Goal: Information Seeking & Learning: Learn about a topic

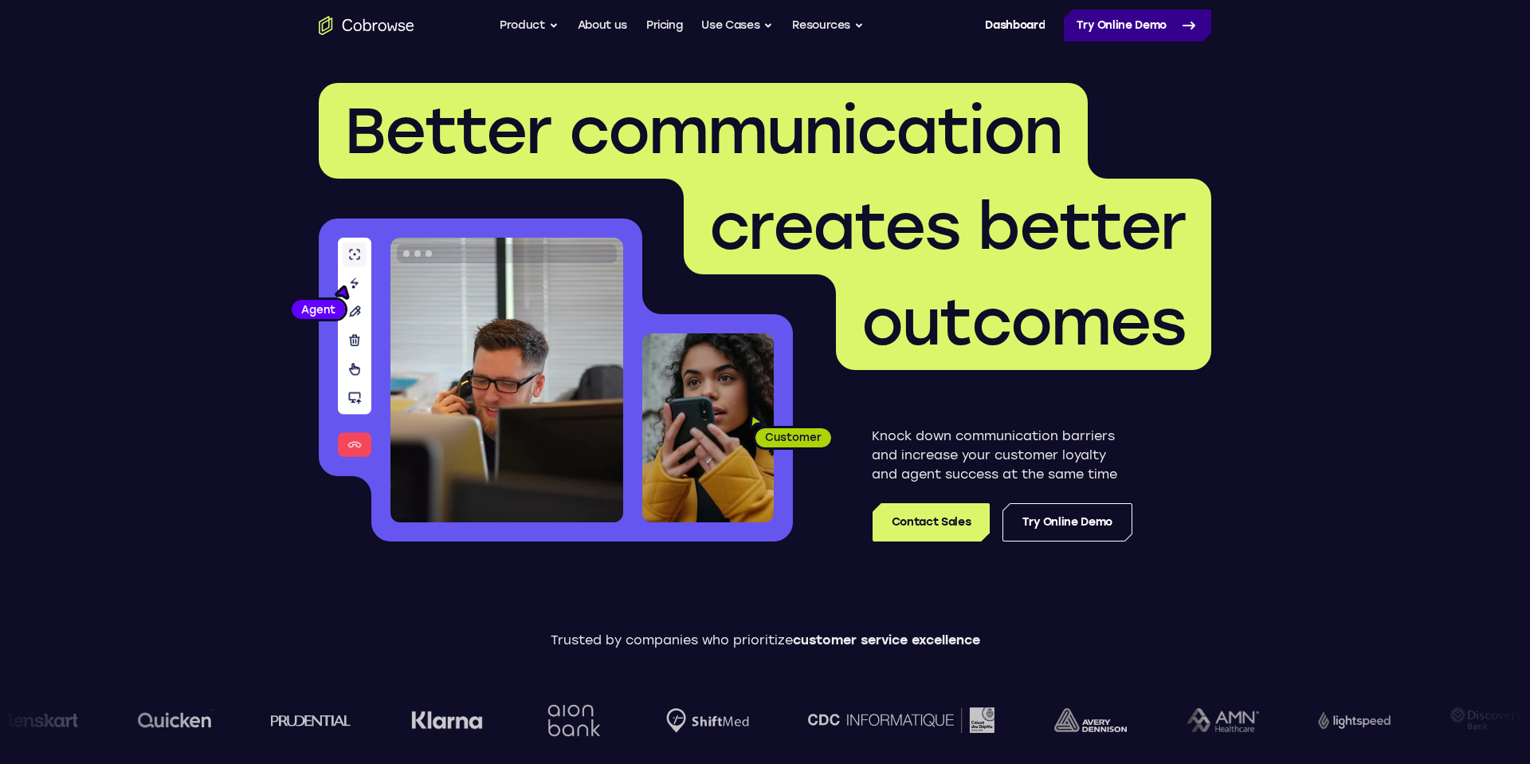
click at [1118, 25] on link "Try Online Demo" at bounding box center [1137, 26] width 147 height 32
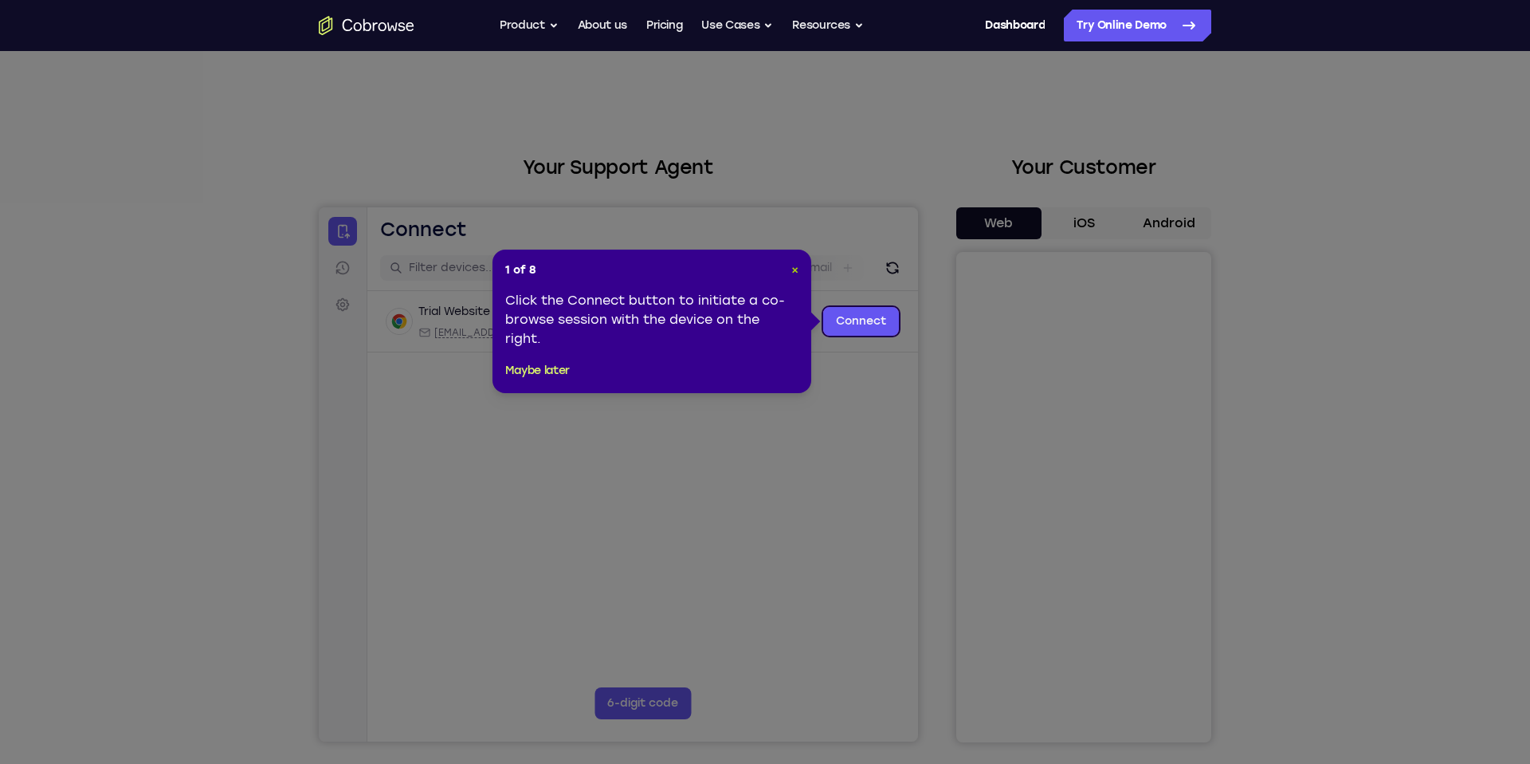
click at [792, 275] on span "×" at bounding box center [795, 270] width 7 height 14
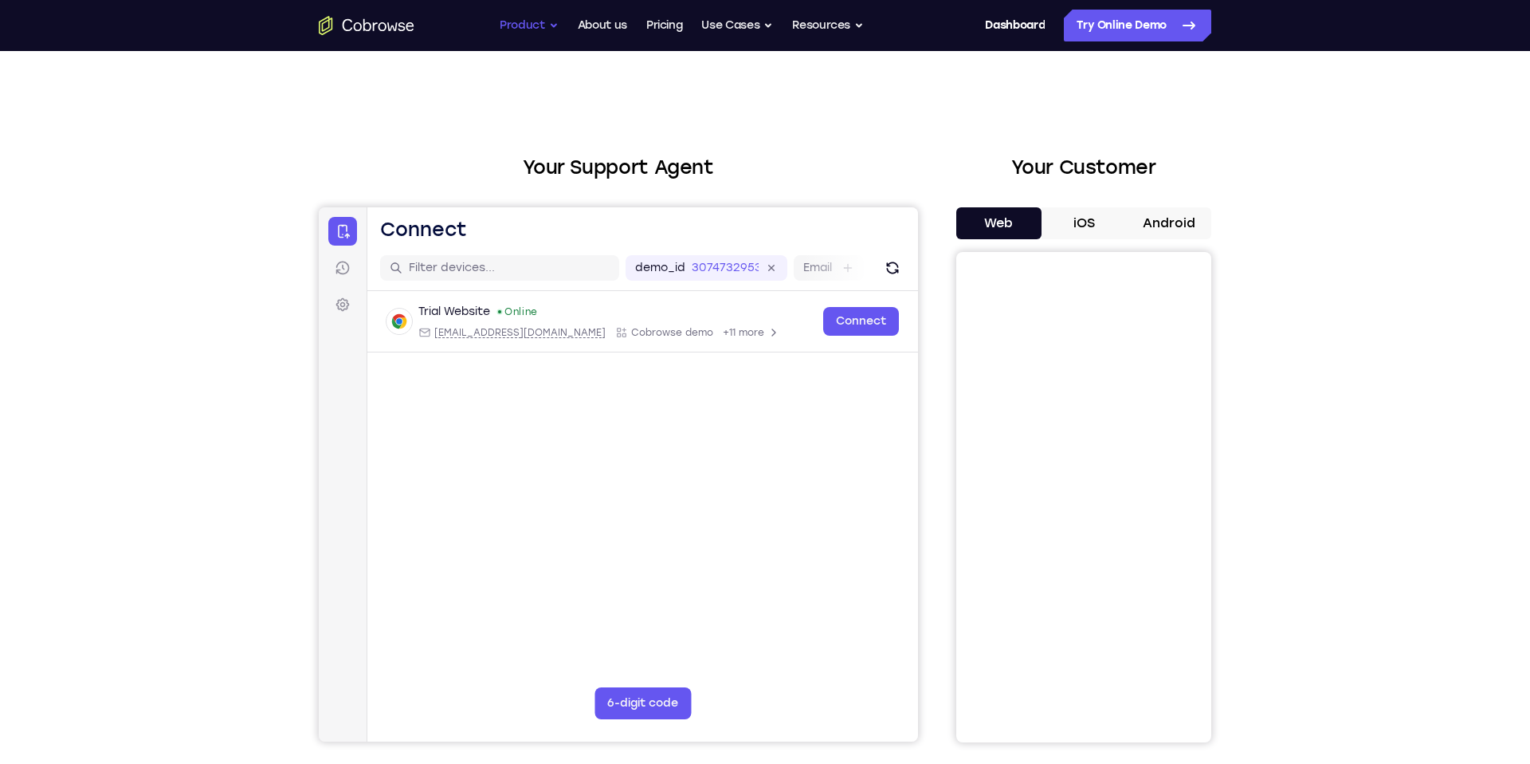
click at [549, 16] on button "Product" at bounding box center [529, 26] width 59 height 32
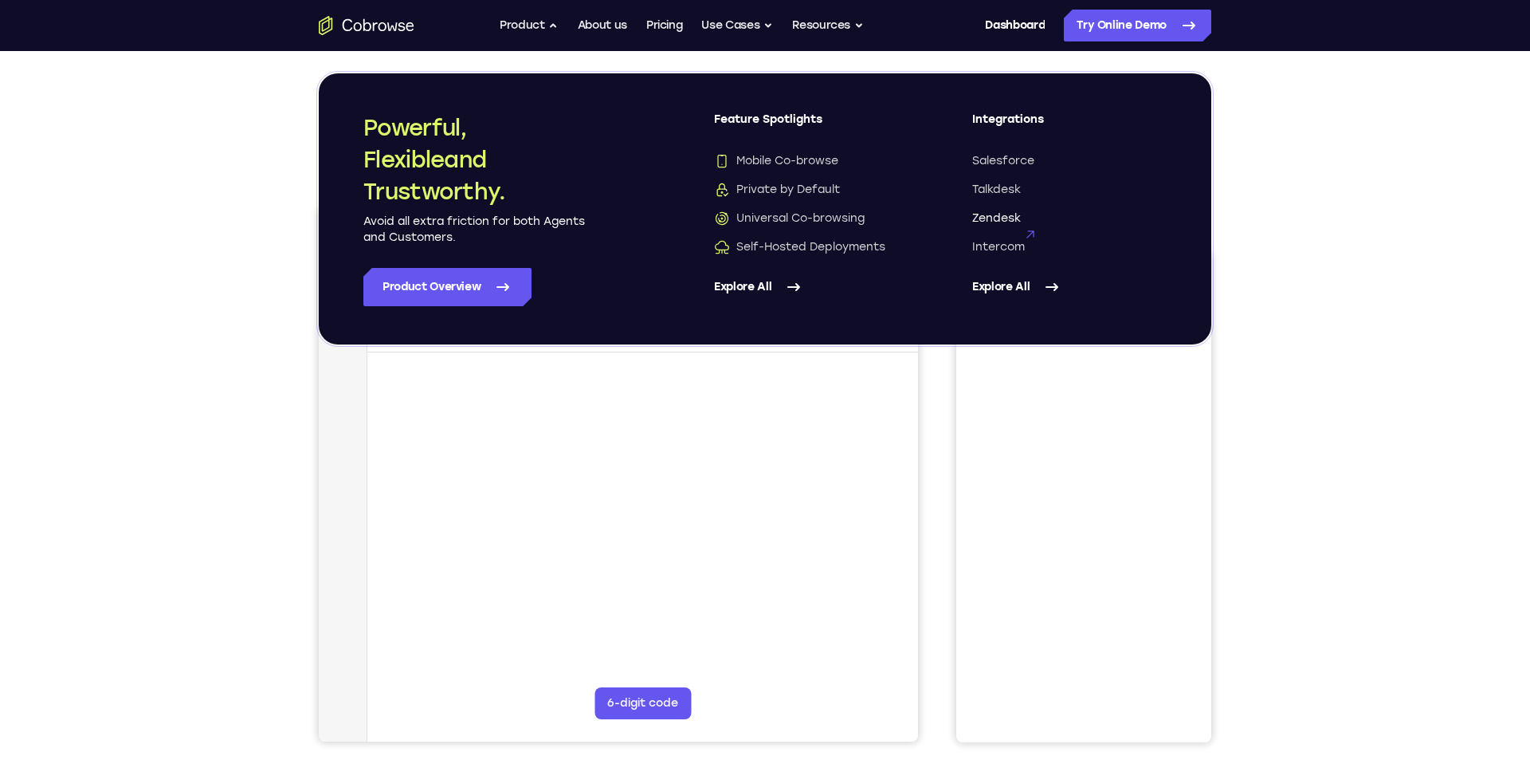
click at [1010, 216] on span "Zendesk" at bounding box center [996, 218] width 49 height 16
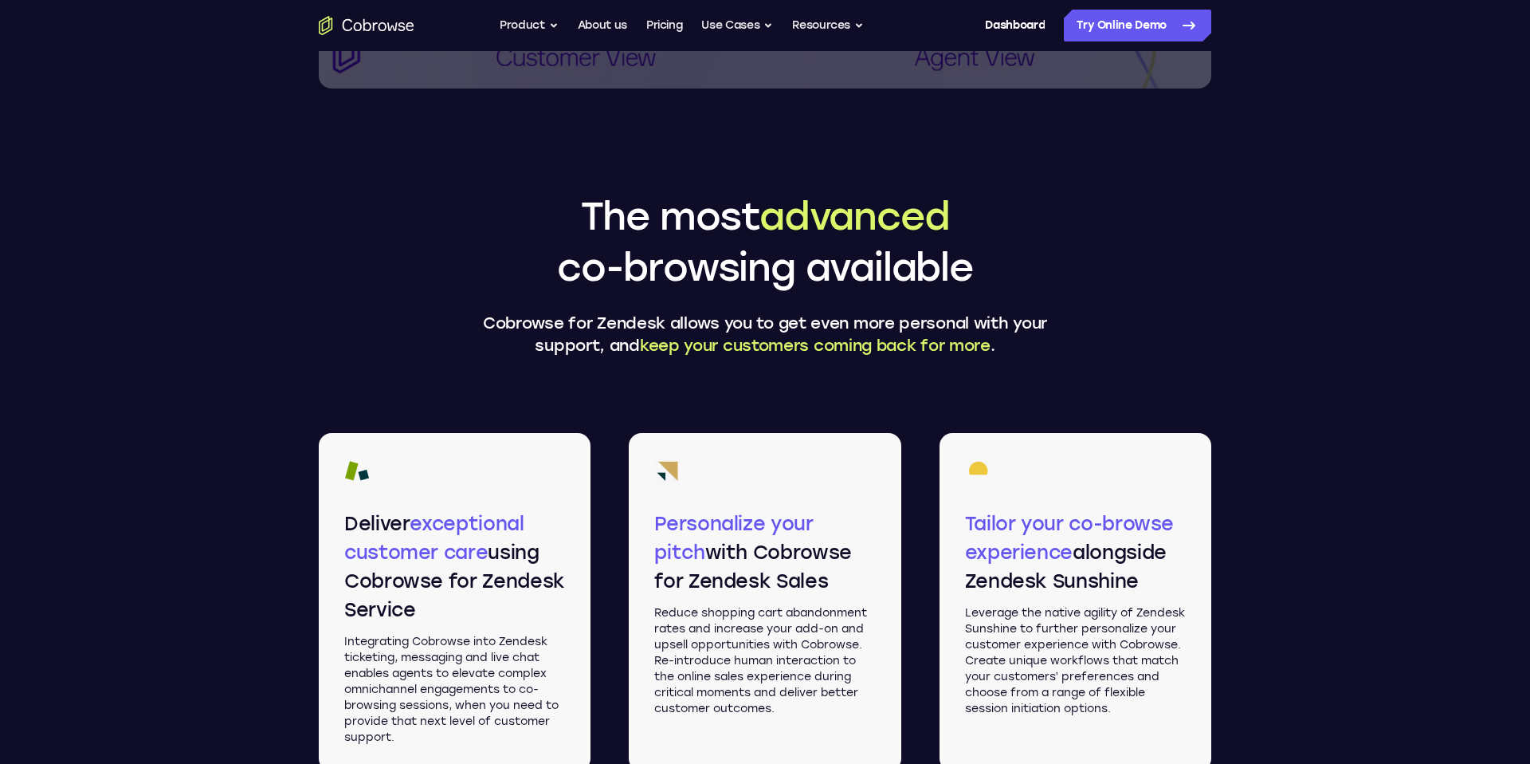
scroll to position [2005, 0]
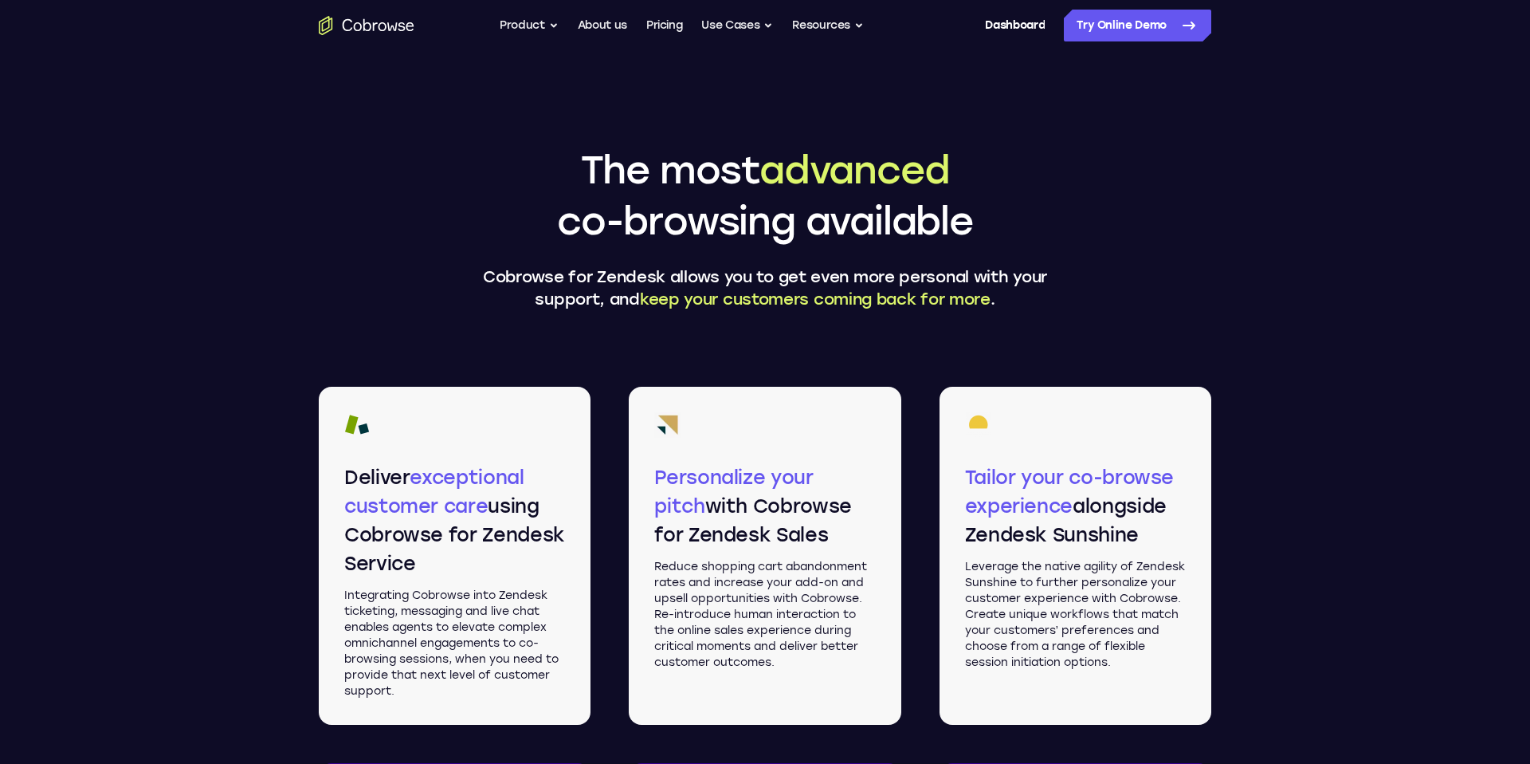
click at [1073, 203] on div "The most advanced co-browsing available Cobrowse for Zendesk allows you to get …" at bounding box center [765, 227] width 638 height 166
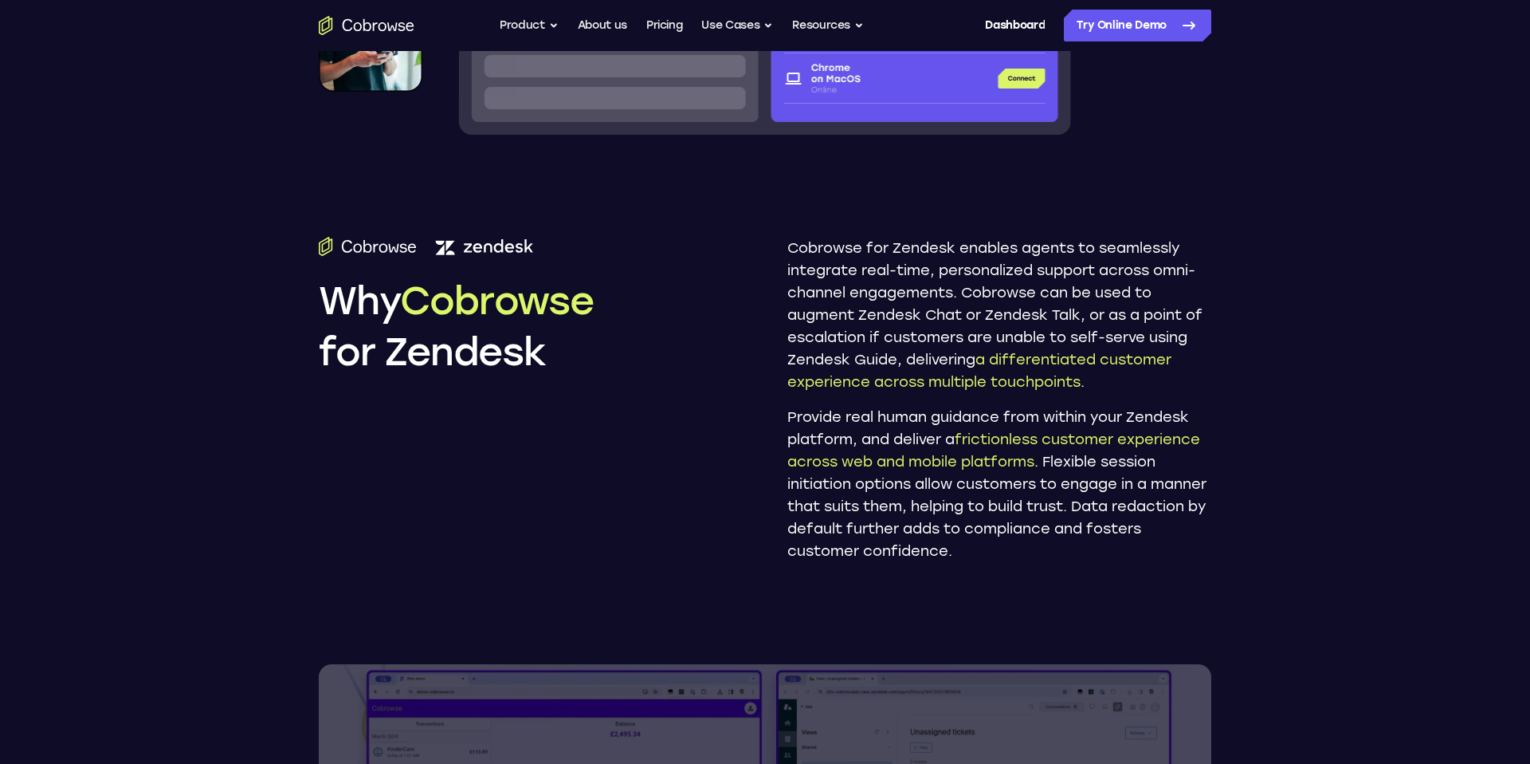
scroll to position [2610, 0]
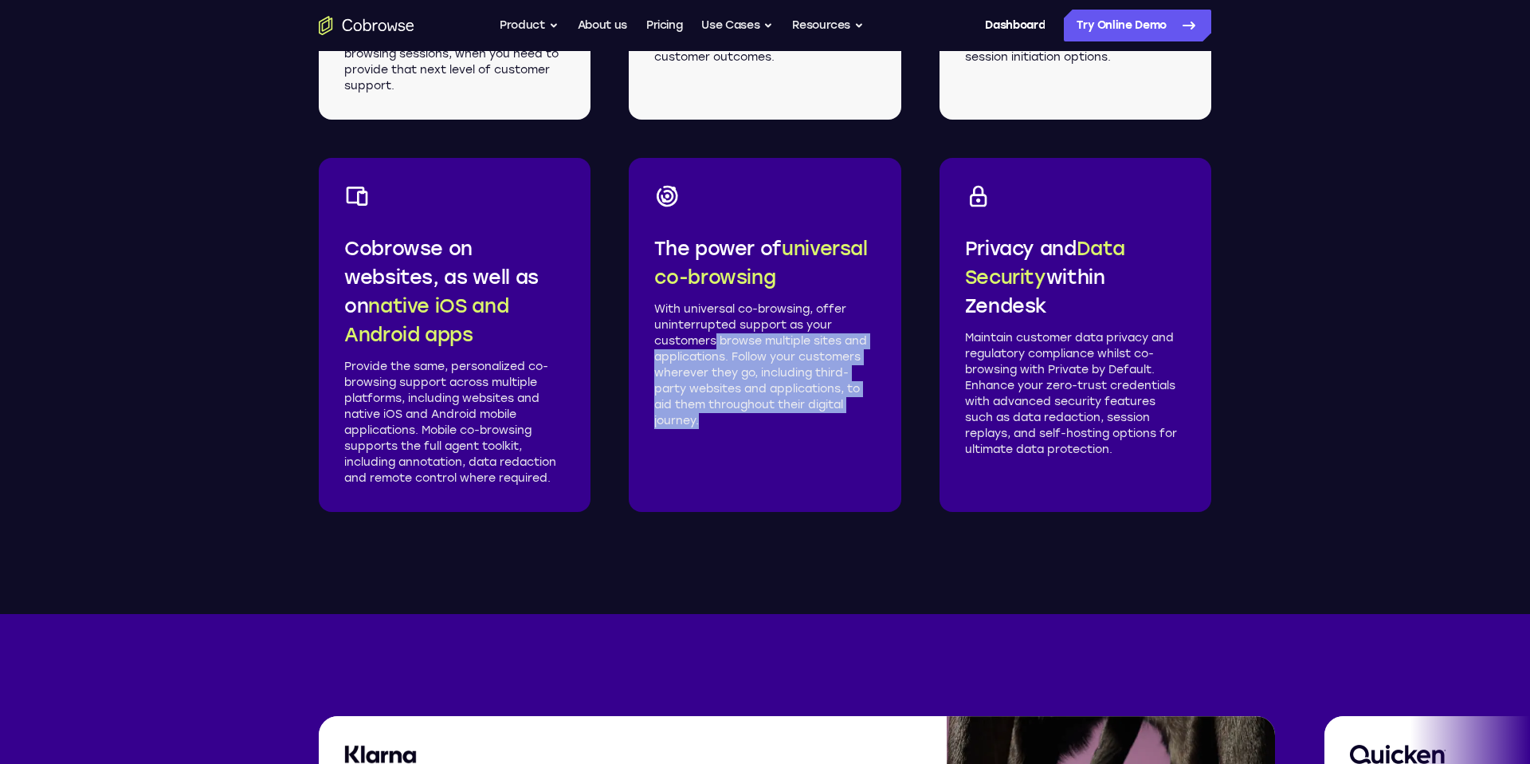
drag, startPoint x: 718, startPoint y: 341, endPoint x: 697, endPoint y: 429, distance: 90.1
click at [698, 429] on div "The power of universal co-browsing With universal co-browsing, offer uninterrup…" at bounding box center [765, 335] width 272 height 354
click at [697, 429] on div "The power of universal co-browsing With universal co-browsing, offer uninterrup…" at bounding box center [765, 335] width 272 height 354
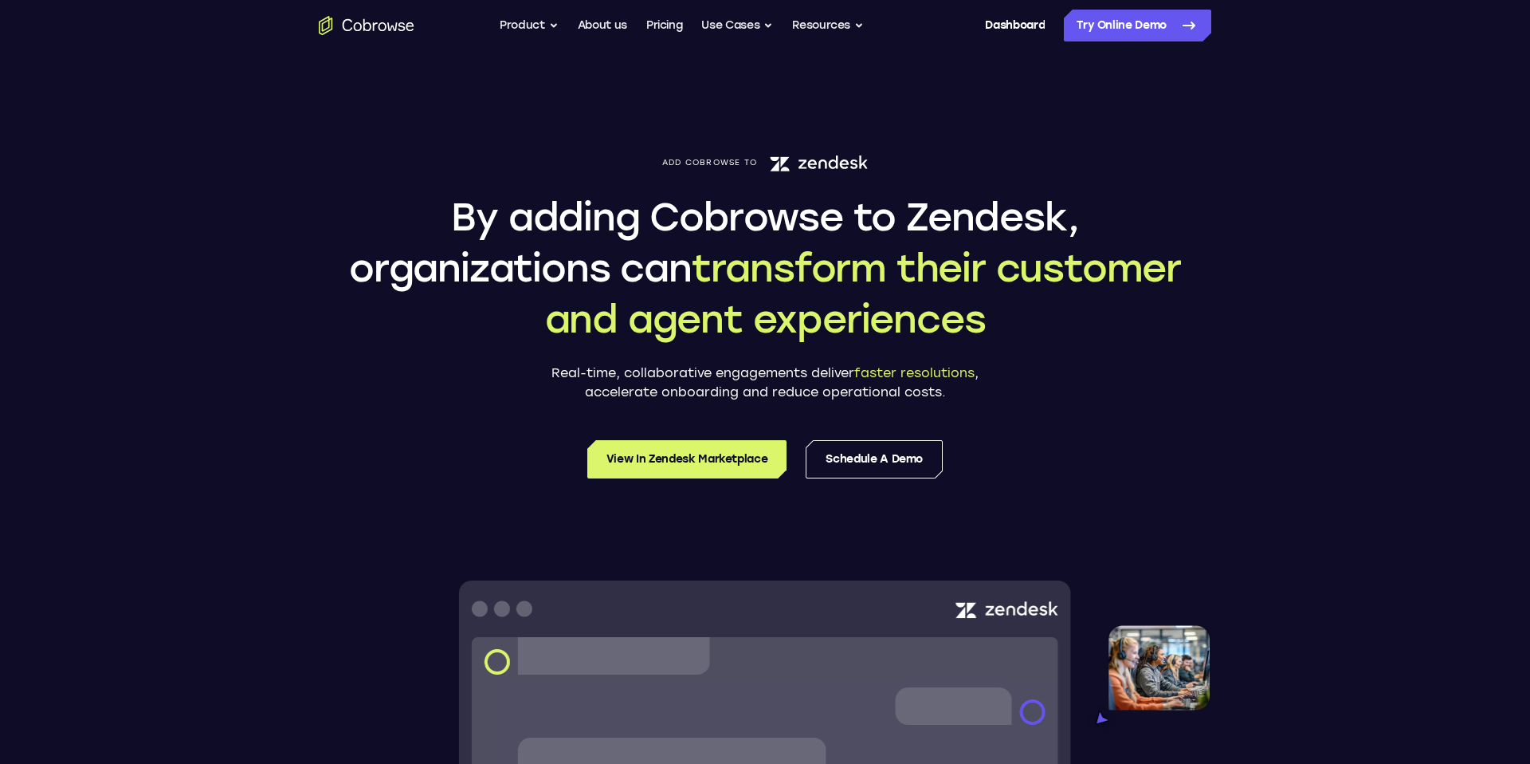
scroll to position [203, 0]
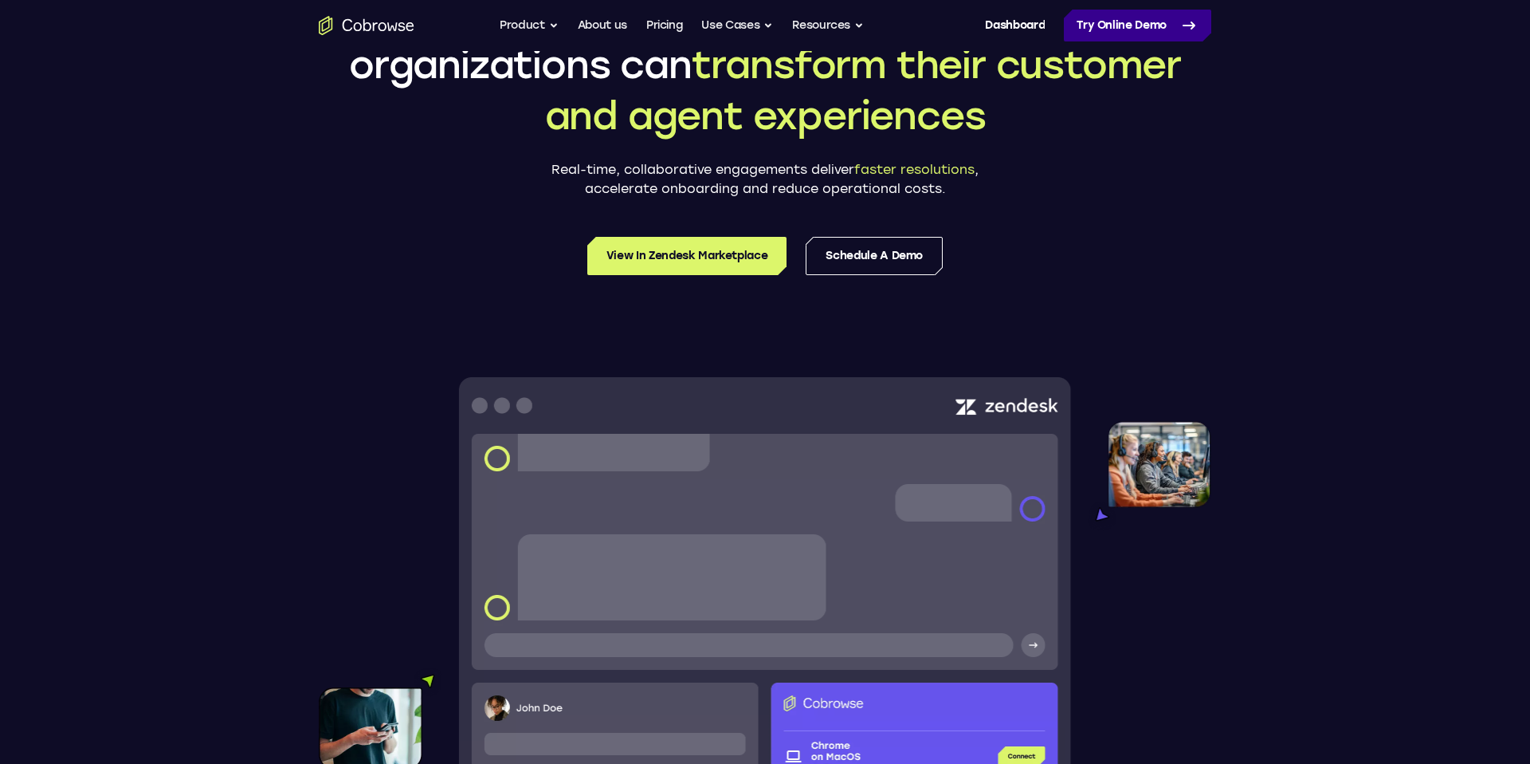
click at [1145, 32] on link "Try Online Demo" at bounding box center [1137, 26] width 147 height 32
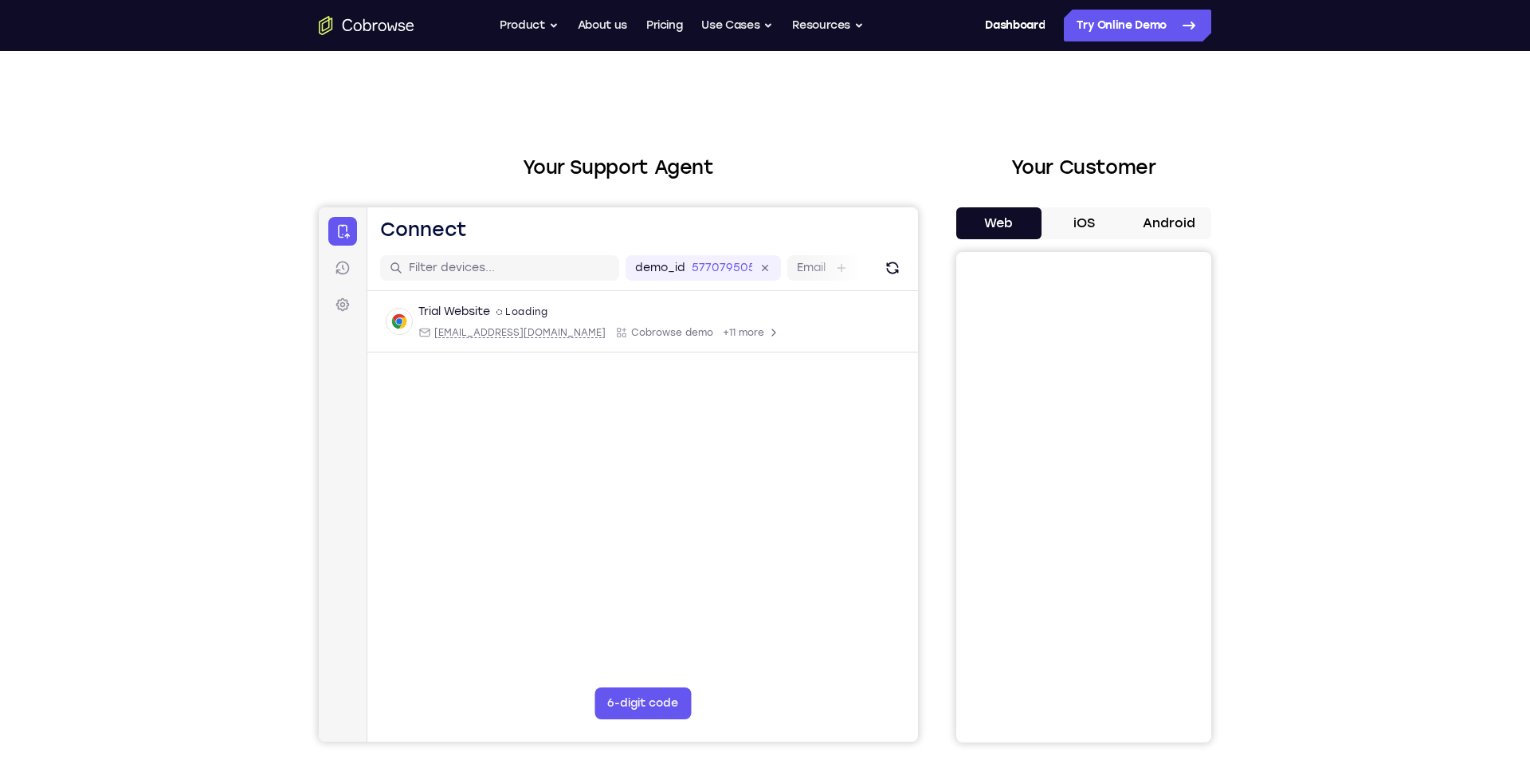
scroll to position [5, 0]
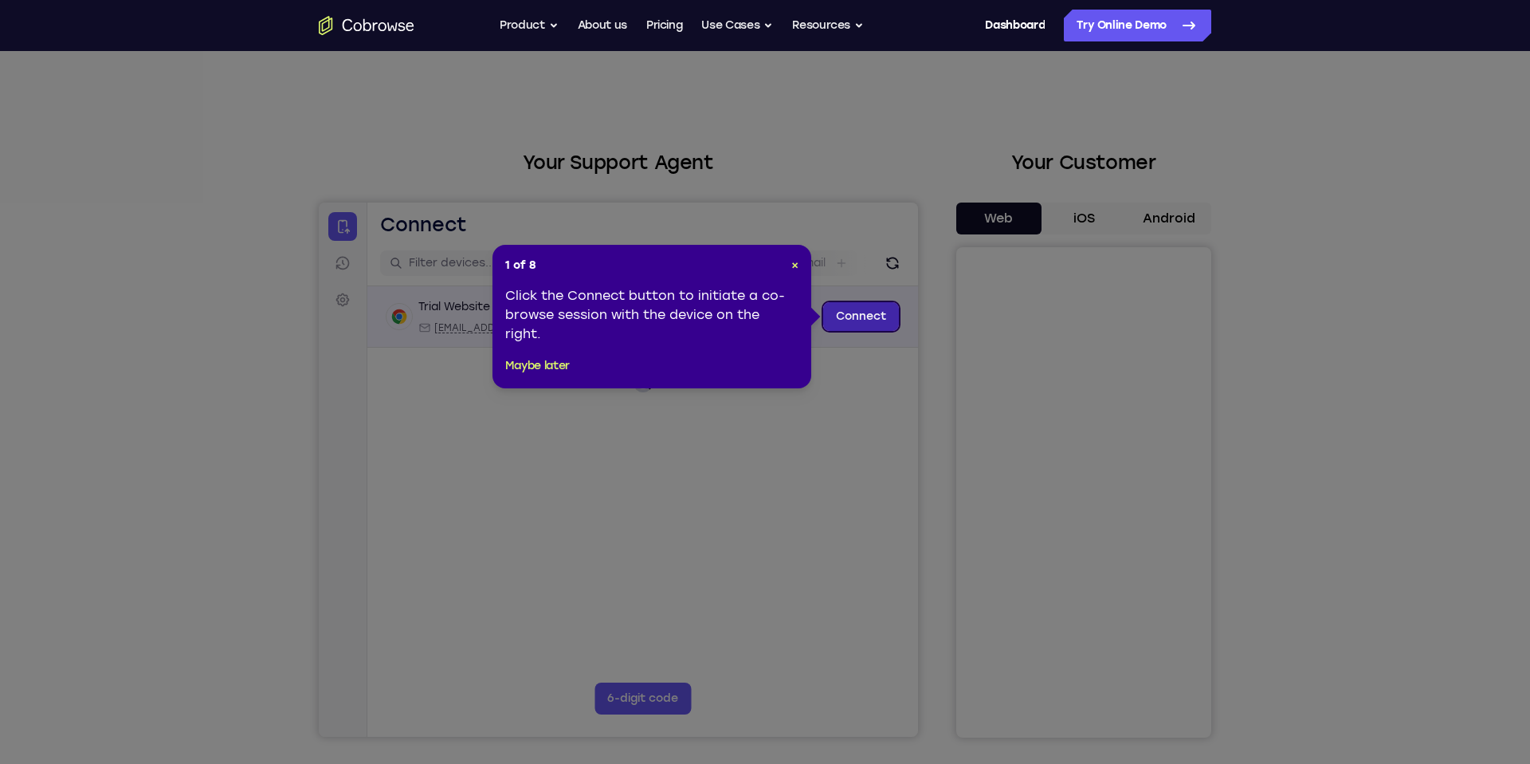
click at [865, 316] on link "Connect" at bounding box center [861, 316] width 76 height 29
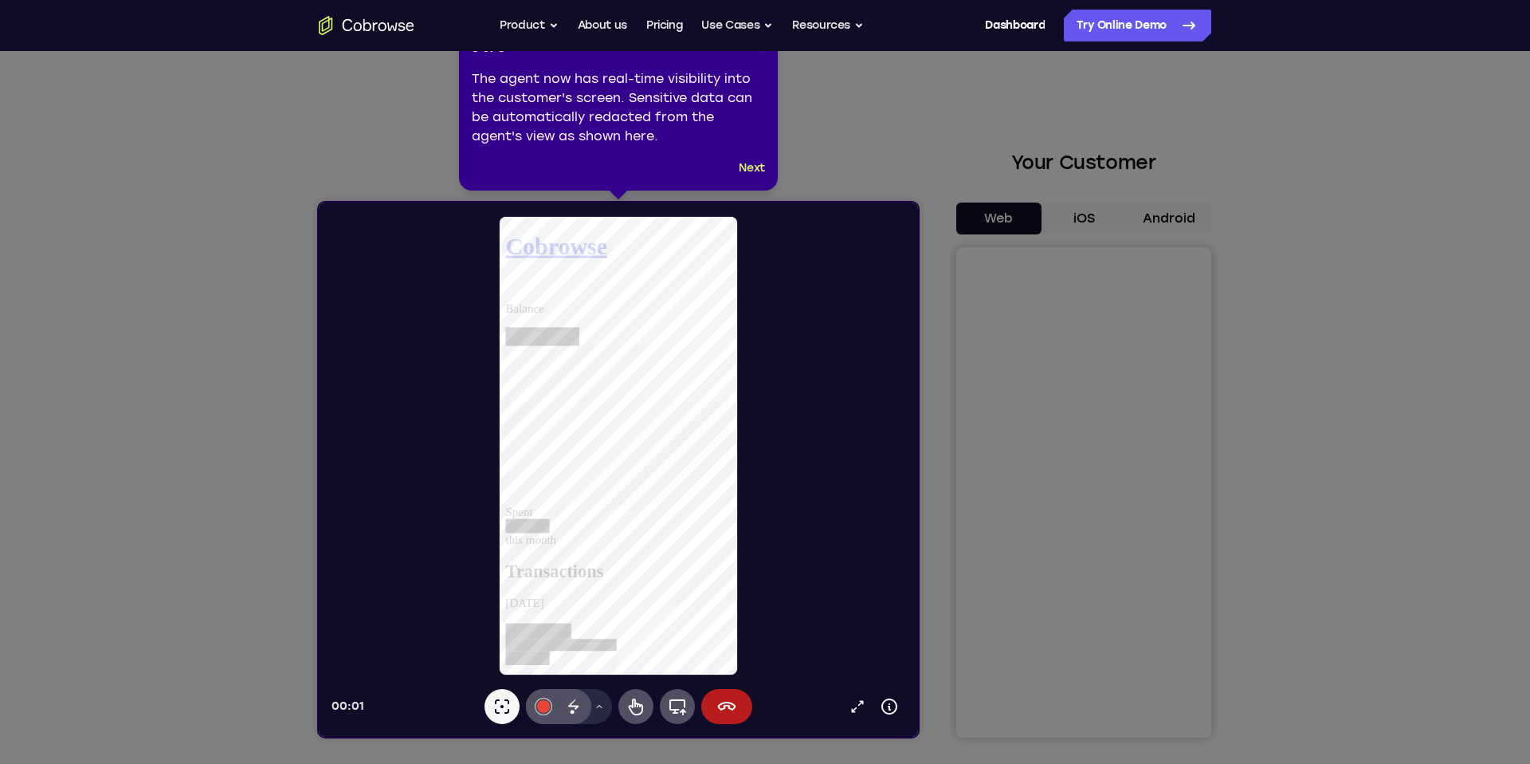
scroll to position [0, 0]
click at [751, 155] on div "3 of 8 × The agent now has real-time visibility into the customer's screen. Sen…" at bounding box center [618, 109] width 319 height 163
click at [751, 172] on button "Next" at bounding box center [752, 168] width 26 height 19
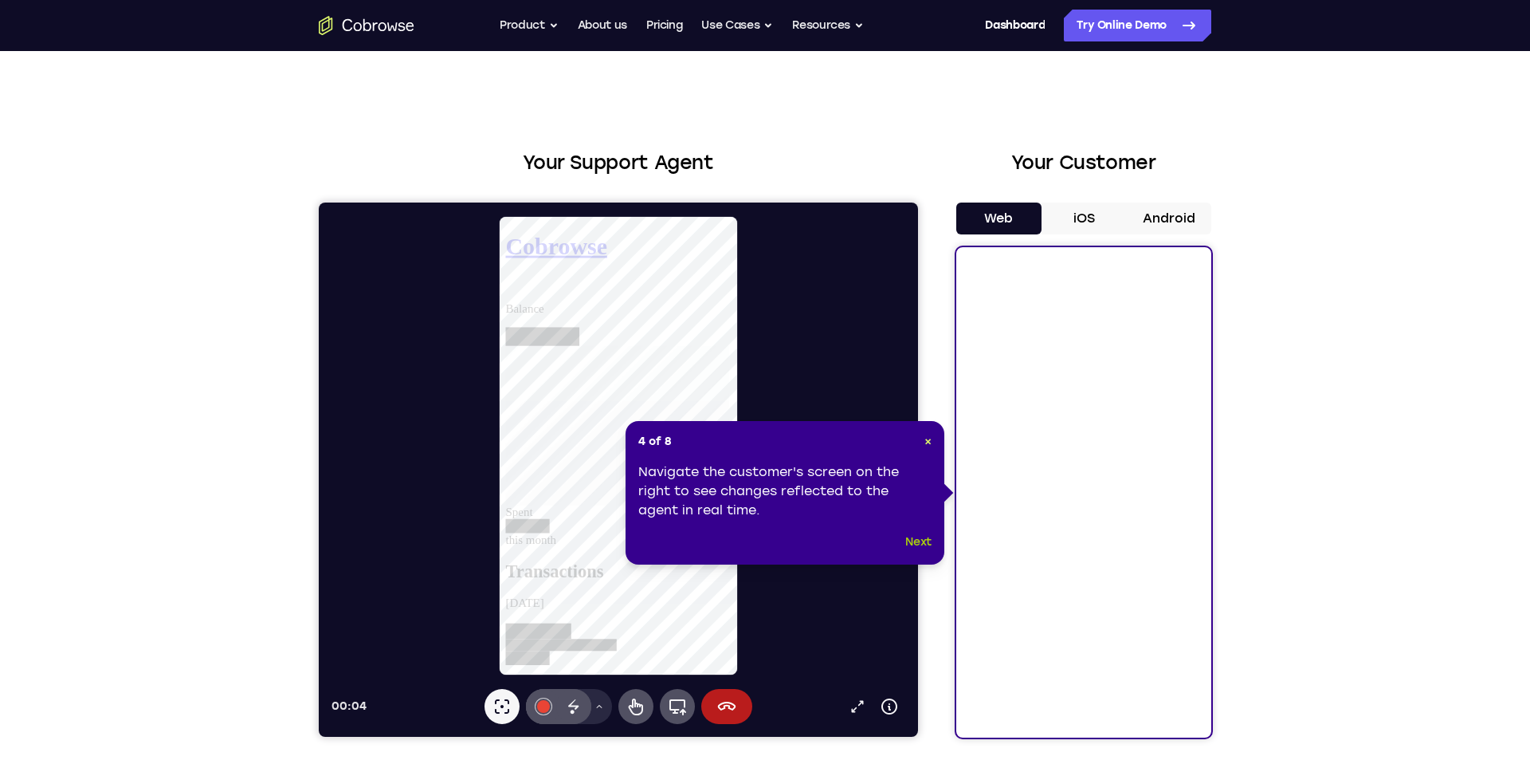
click at [920, 541] on button "Next" at bounding box center [919, 541] width 26 height 19
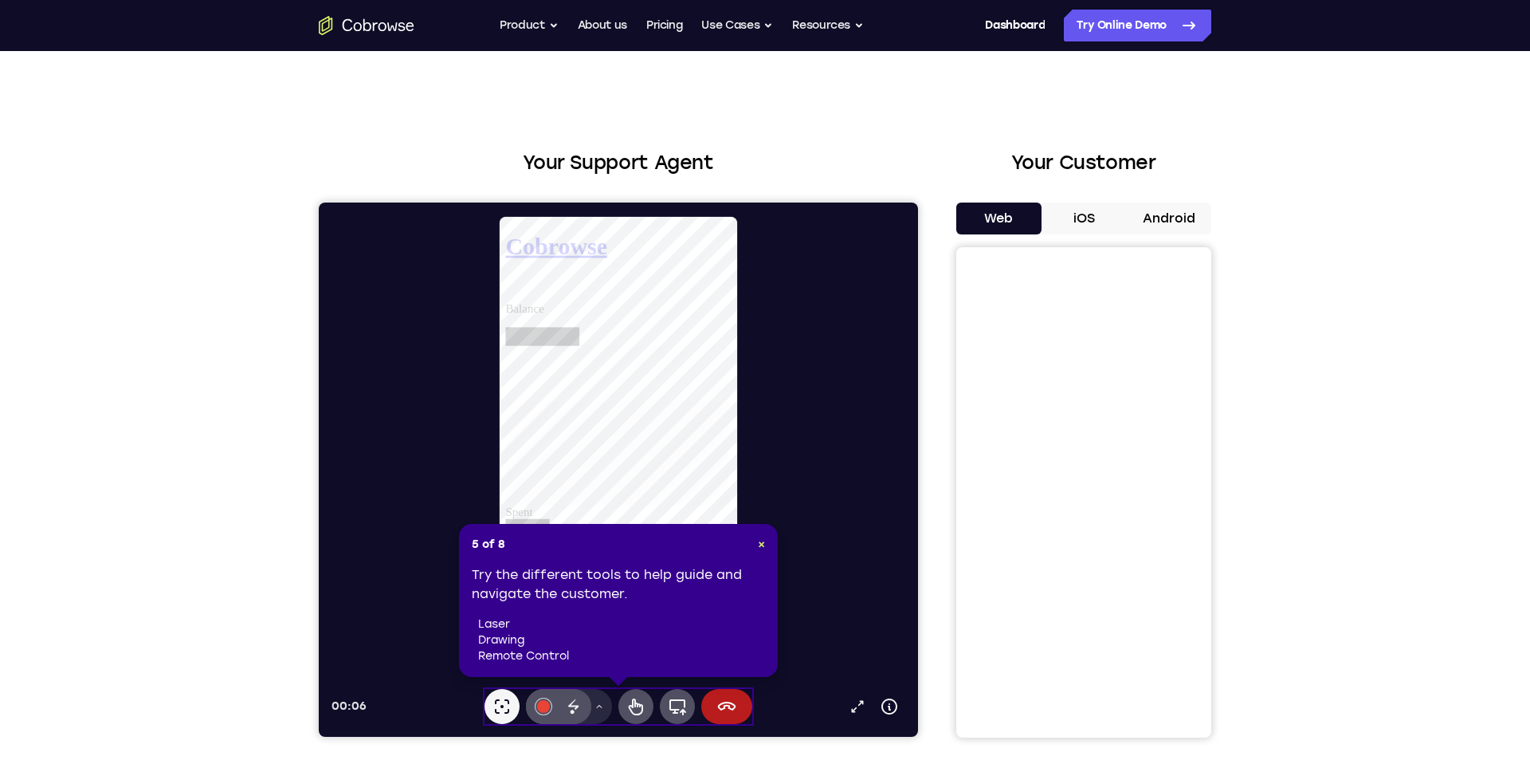
click at [756, 534] on div "5 of 8 × Try the different tools to help guide and navigate the customer. laser…" at bounding box center [618, 600] width 319 height 153
click at [555, 707] on button "#e94435" at bounding box center [543, 706] width 35 height 35
click at [627, 705] on icon at bounding box center [636, 706] width 19 height 19
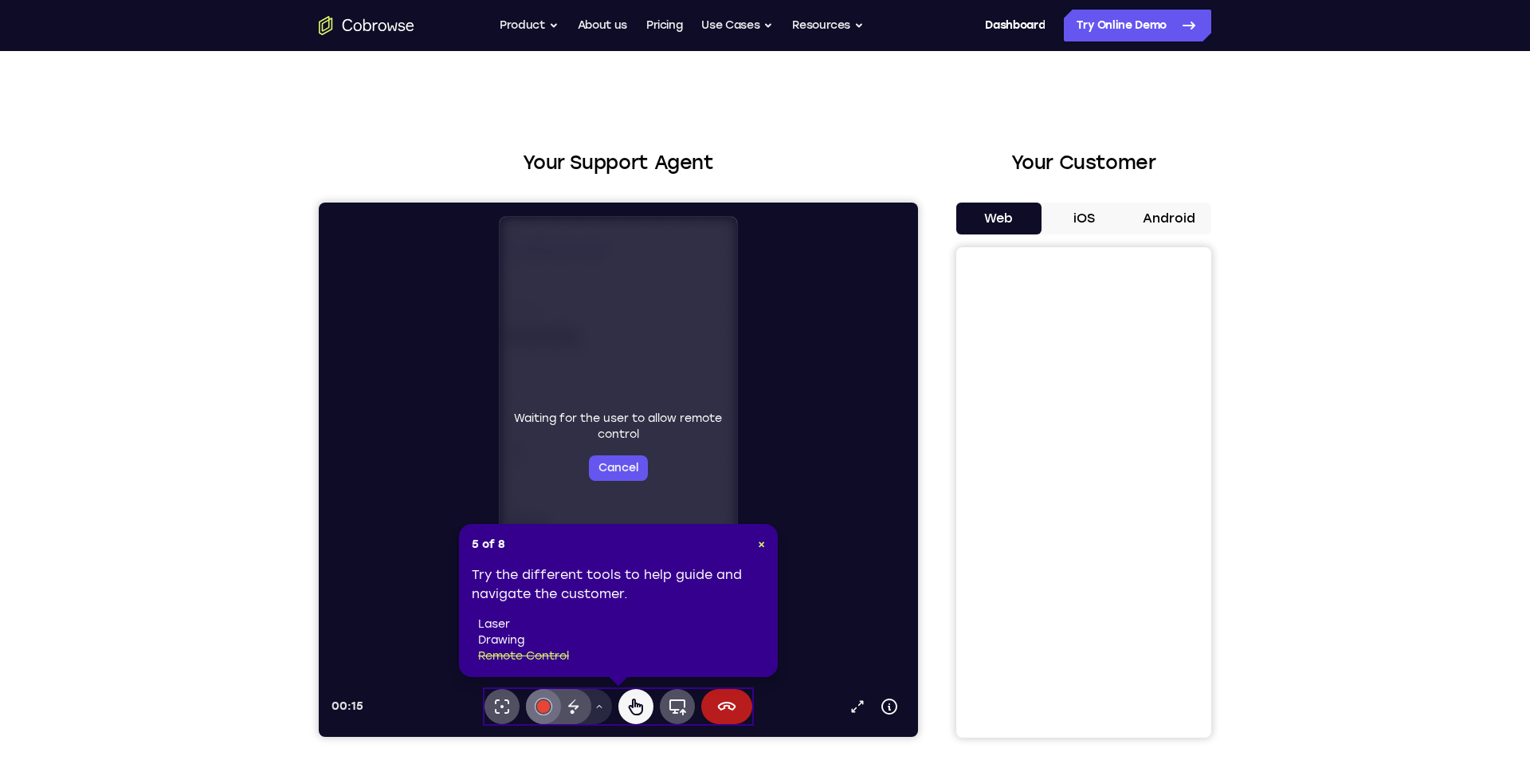
click at [606, 429] on div "Waiting for the user to allow remote control Cancel" at bounding box center [619, 446] width 226 height 70
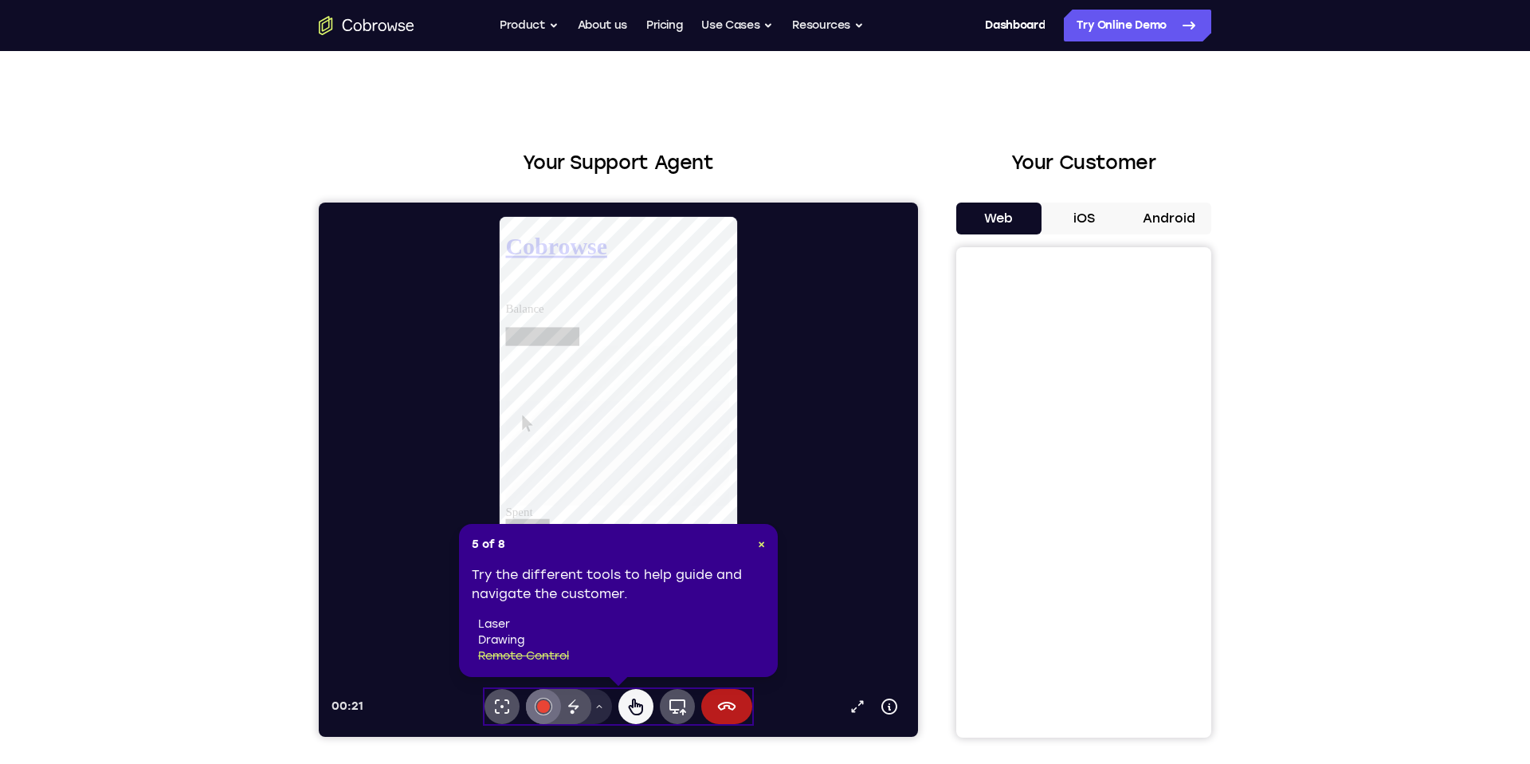
click at [548, 715] on button "#e94435" at bounding box center [543, 706] width 35 height 35
click at [541, 715] on button "#e94435" at bounding box center [543, 706] width 35 height 35
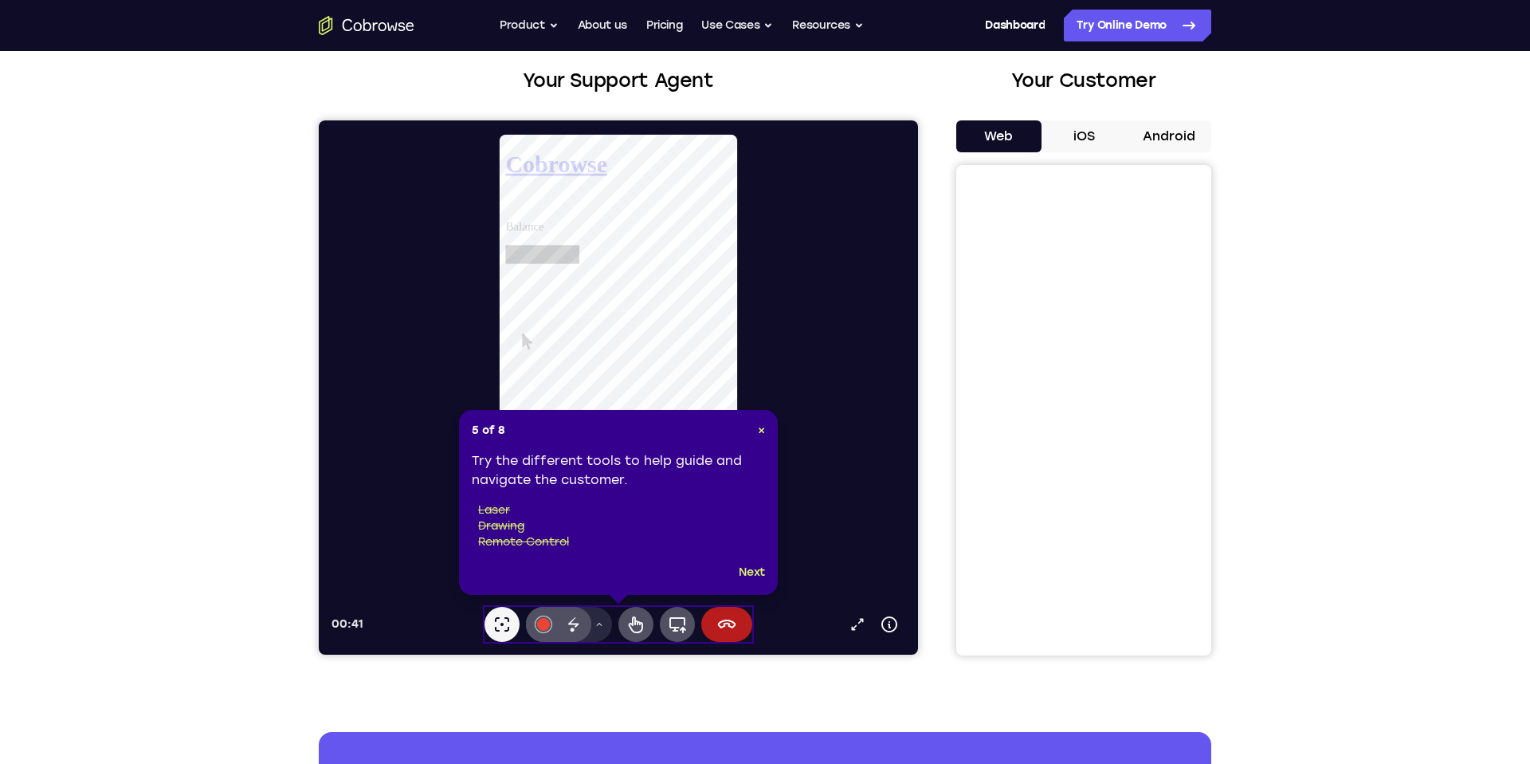
scroll to position [95, 0]
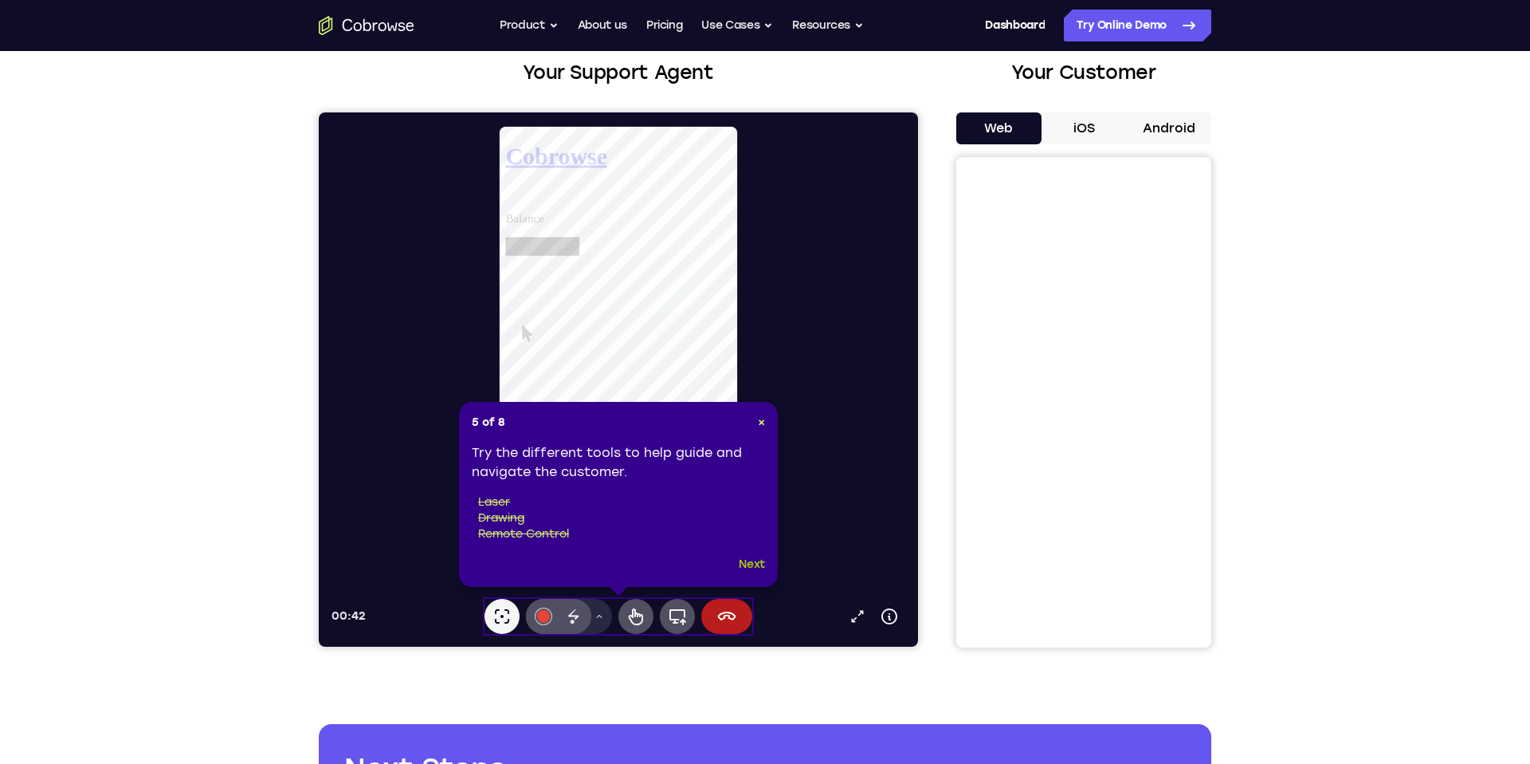
click at [757, 568] on button "Next" at bounding box center [752, 564] width 26 height 19
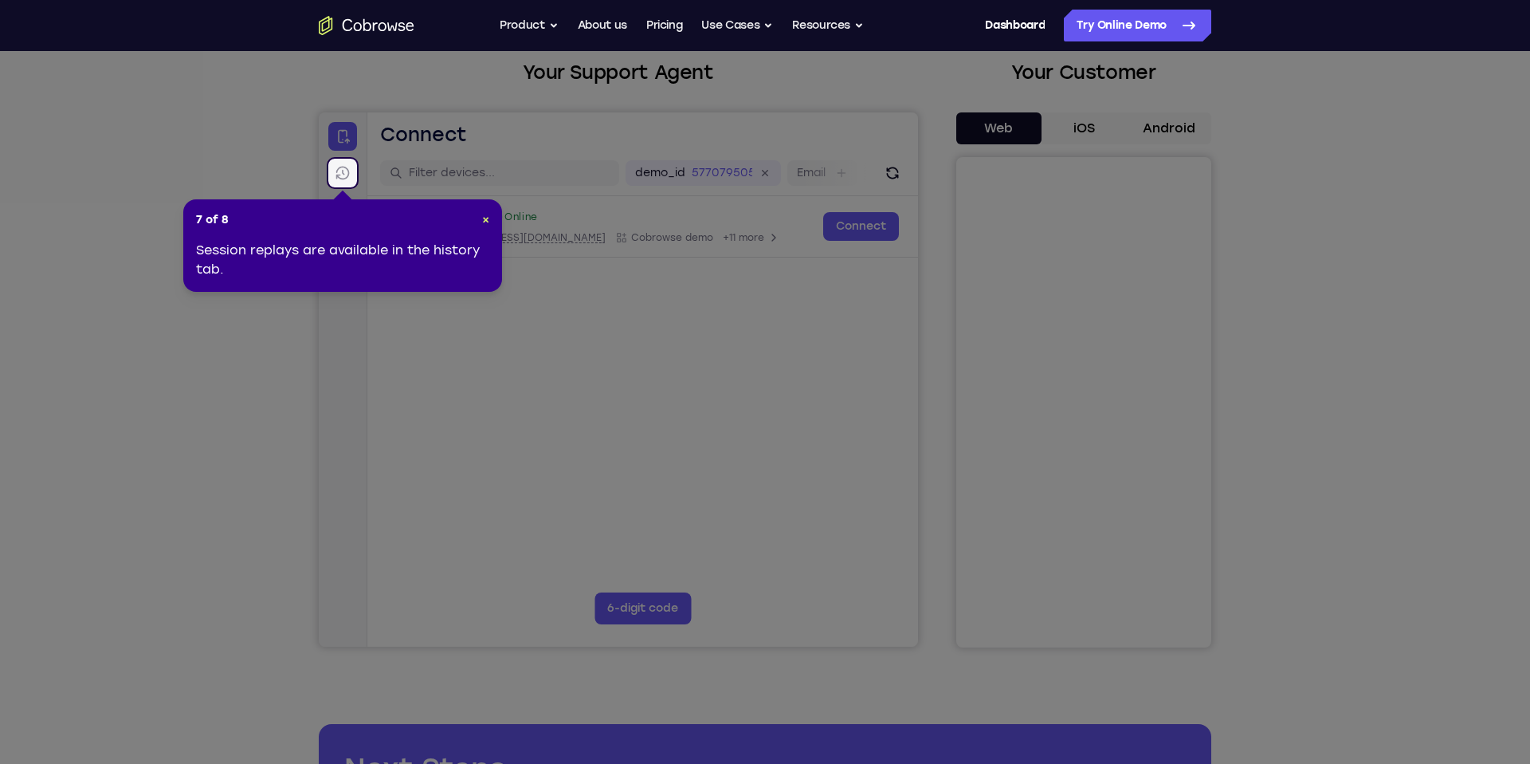
click at [400, 252] on div "Session replays are available in the history tab." at bounding box center [342, 260] width 293 height 38
click at [345, 171] on icon at bounding box center [343, 173] width 16 height 16
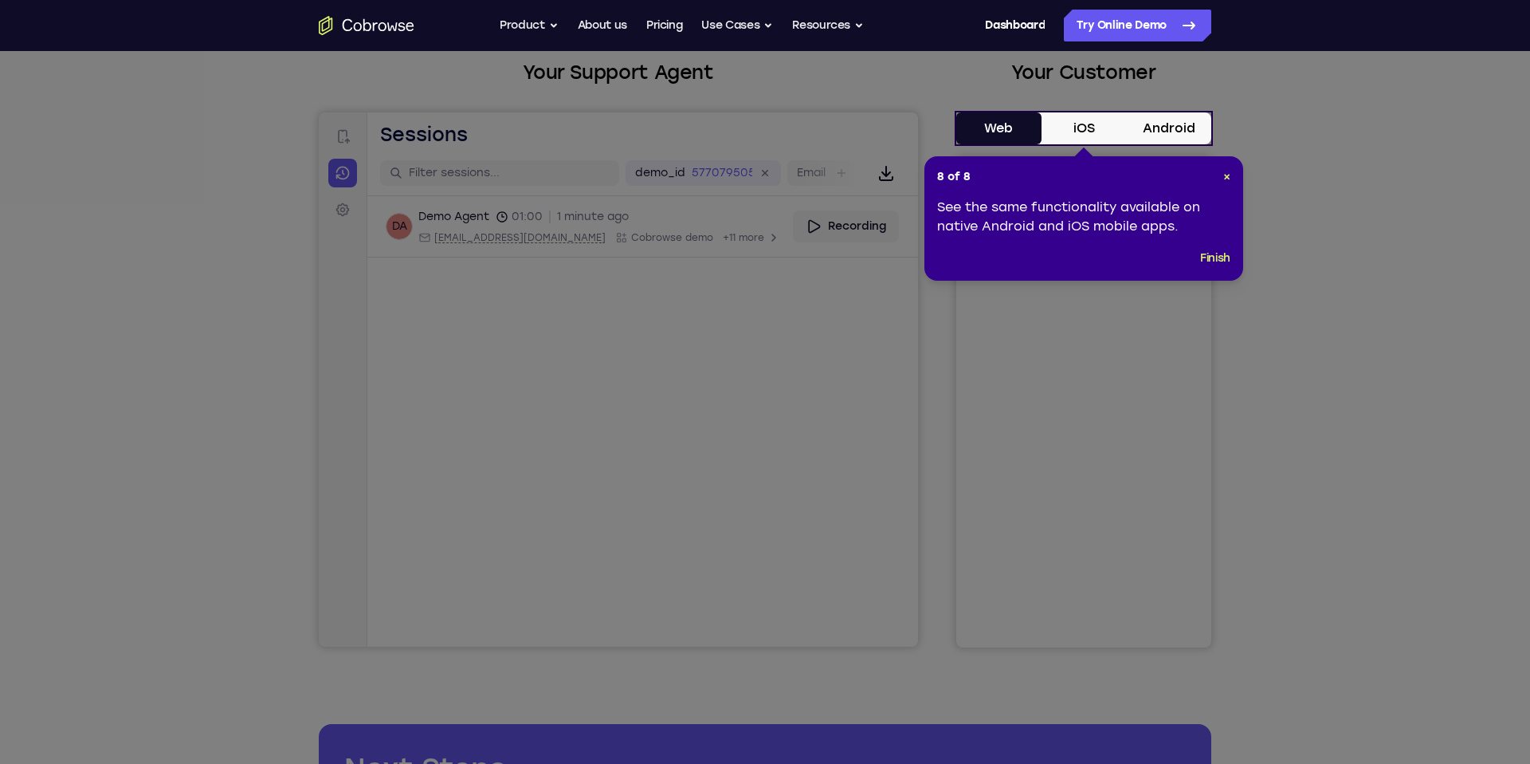
click at [1216, 246] on div "8 of 8 × See the same functionality available on native Android and iOS mobile …" at bounding box center [1084, 218] width 319 height 124
click at [1208, 269] on div "8 of 8 × See the same functionality available on native Android and iOS mobile …" at bounding box center [1084, 218] width 319 height 124
click at [1213, 256] on button "Finish" at bounding box center [1215, 258] width 30 height 19
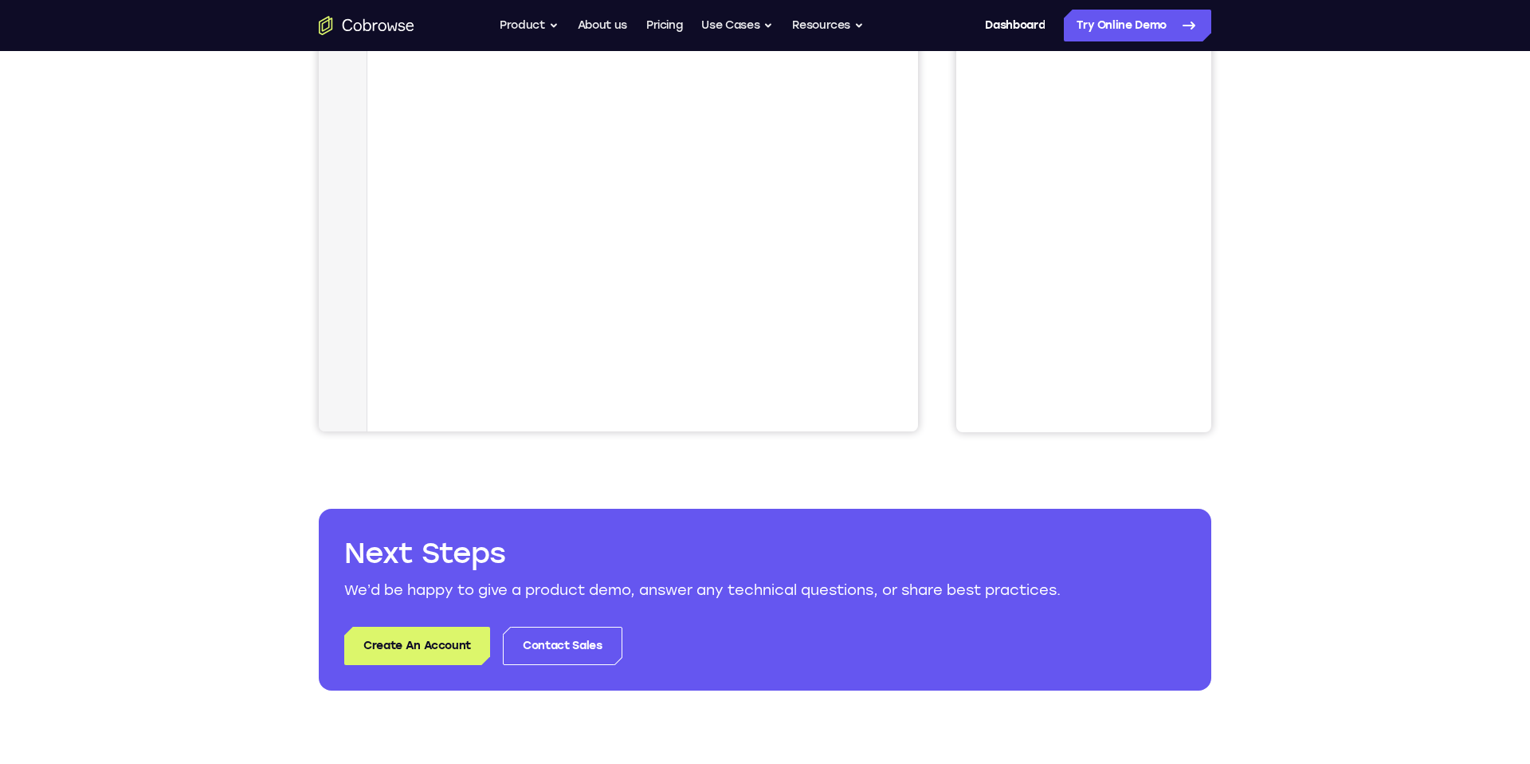
scroll to position [0, 0]
